Goal: Transaction & Acquisition: Purchase product/service

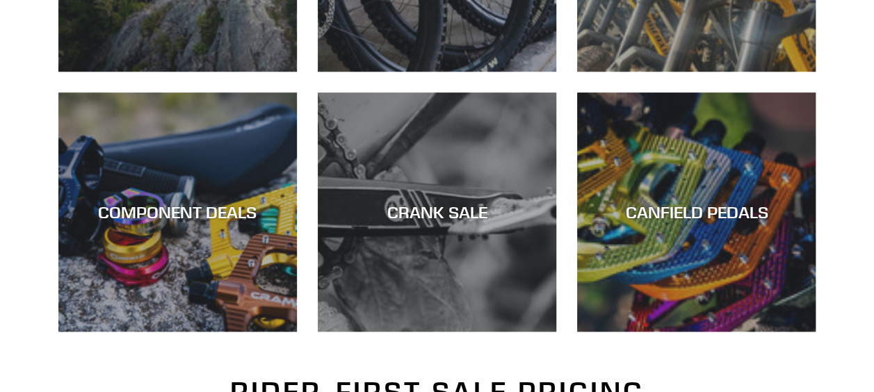
scroll to position [584, 0]
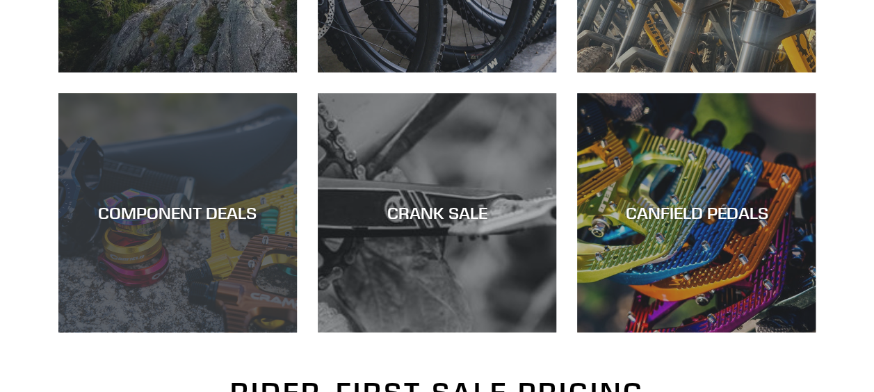
click at [178, 211] on div "COMPONENT DEALS" at bounding box center [177, 213] width 239 height 20
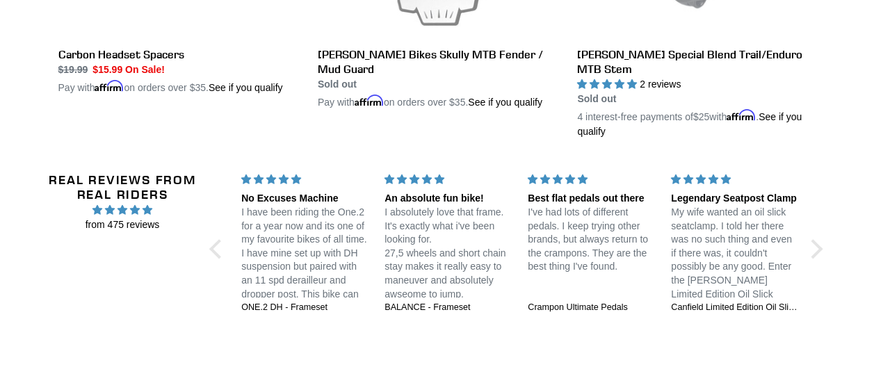
scroll to position [3141, 0]
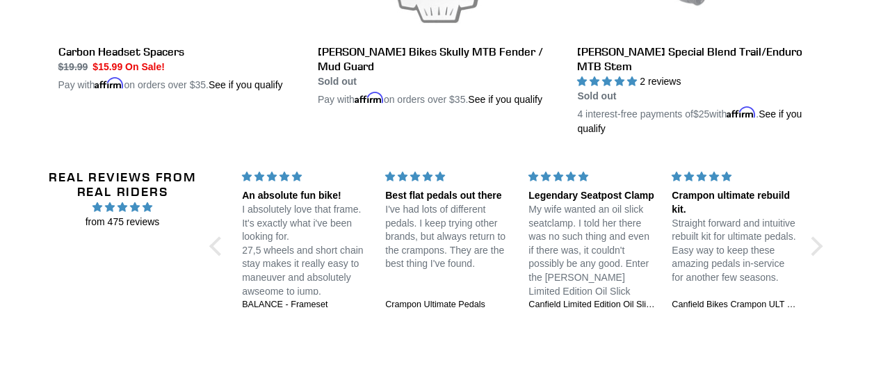
click at [215, 185] on div "Real Reviews from Real Riders from 475 reviews Jedi 29 DH: Unstoppable confiden…" at bounding box center [437, 247] width 787 height 223
click at [217, 236] on div at bounding box center [218, 245] width 19 height 19
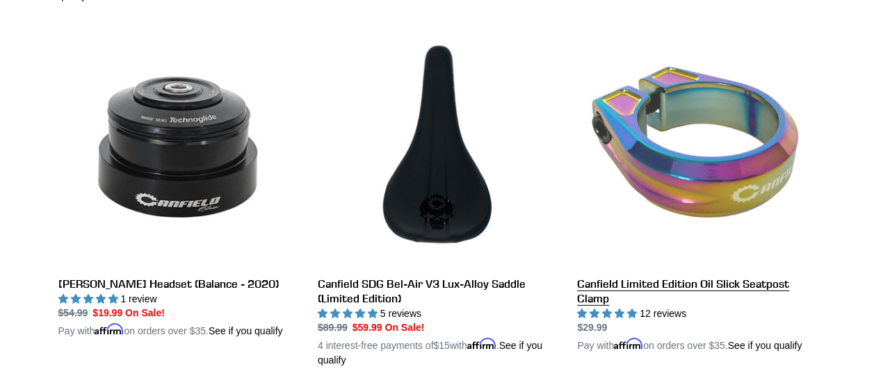
scroll to position [1832, 0]
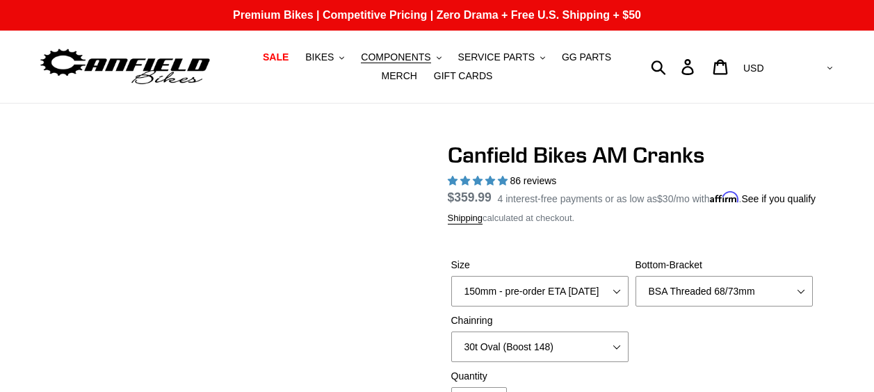
select select "155mm - pre-order ETA [DATE]"
select select "BSA Threaded 68/73mm"
select select "30t Oval (Boost 148)"
select select "highest-rating"
